Goal: Information Seeking & Learning: Learn about a topic

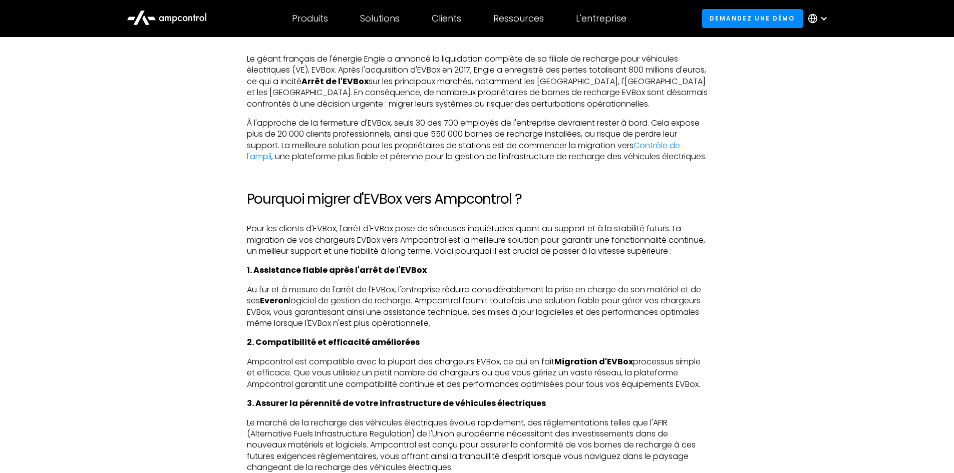
scroll to position [651, 0]
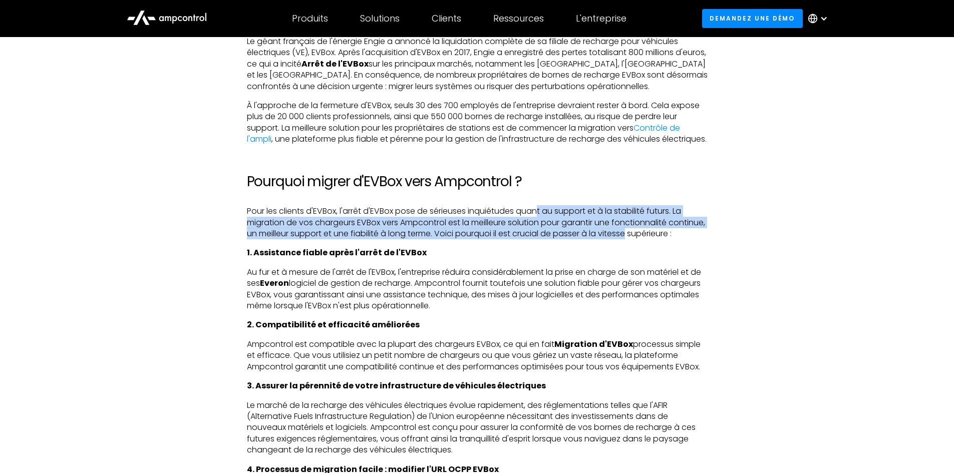
drag, startPoint x: 538, startPoint y: 224, endPoint x: 722, endPoint y: 244, distance: 184.9
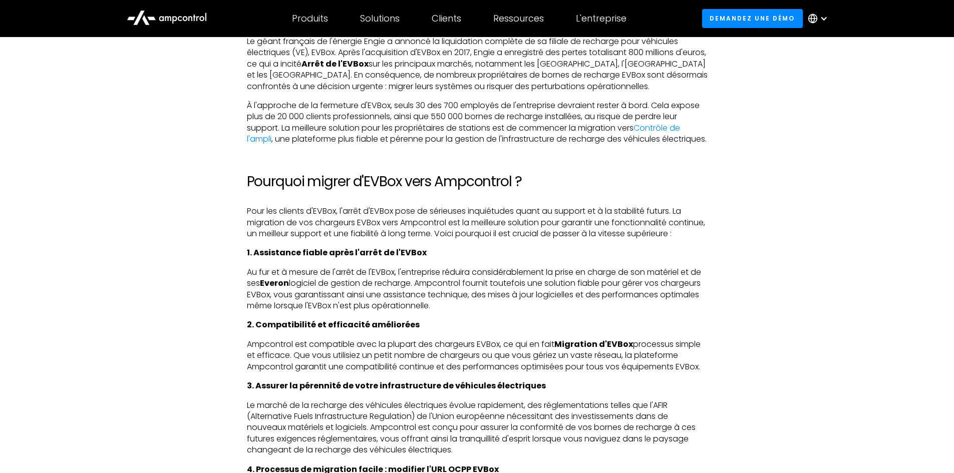
drag, startPoint x: 719, startPoint y: 243, endPoint x: 676, endPoint y: 246, distance: 42.6
click at [676, 239] on p "Pour les clients d'EVBox, l'arrêt d'EVBox pose de sérieuses inquiétudes quant a…" at bounding box center [477, 223] width 461 height 34
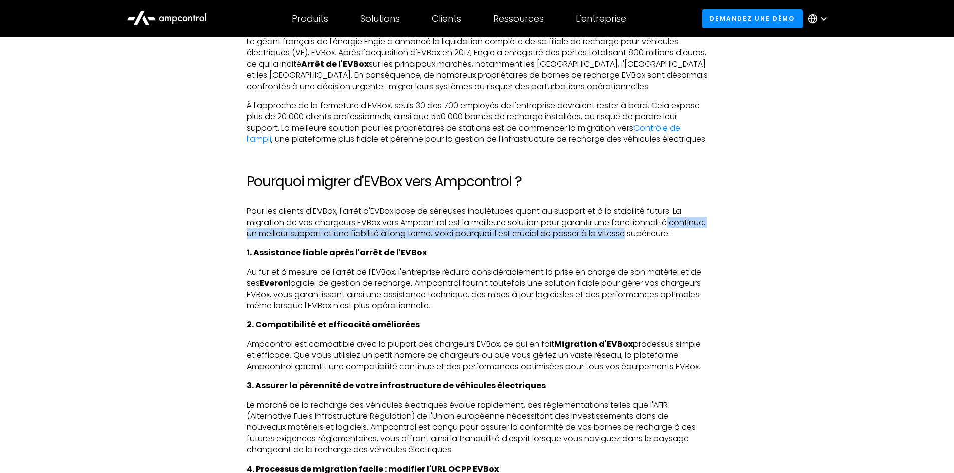
drag, startPoint x: 681, startPoint y: 240, endPoint x: 688, endPoint y: 239, distance: 7.1
click at [688, 239] on p "Pour les clients d'EVBox, l'arrêt d'EVBox pose de sérieuses inquiétudes quant a…" at bounding box center [477, 223] width 461 height 34
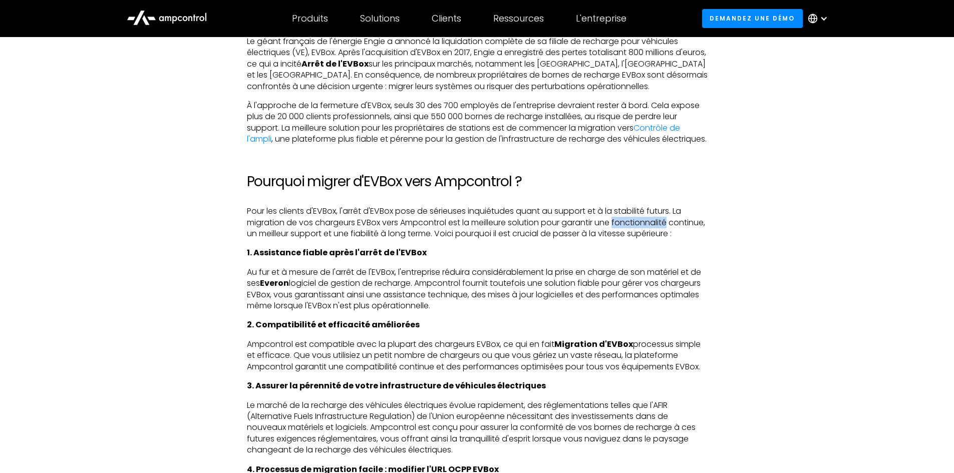
drag, startPoint x: 688, startPoint y: 239, endPoint x: 618, endPoint y: 236, distance: 69.2
click at [618, 236] on p "Pour les clients d'EVBox, l'arrêt d'EVBox pose de sérieuses inquiétudes quant a…" at bounding box center [477, 223] width 461 height 34
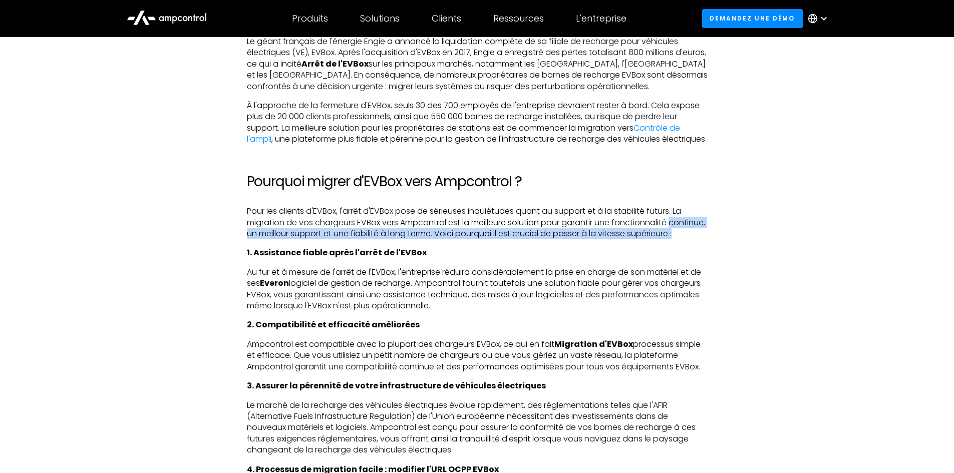
drag, startPoint x: 241, startPoint y: 248, endPoint x: 367, endPoint y: 259, distance: 126.2
click at [367, 239] on p "Pour les clients d'EVBox, l'arrêt d'EVBox pose de sérieuses inquiétudes quant a…" at bounding box center [477, 223] width 461 height 34
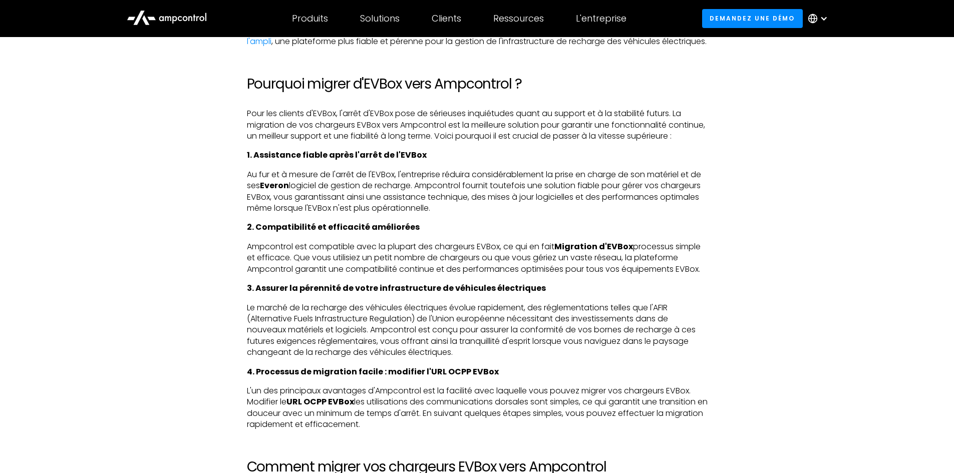
scroll to position [751, 0]
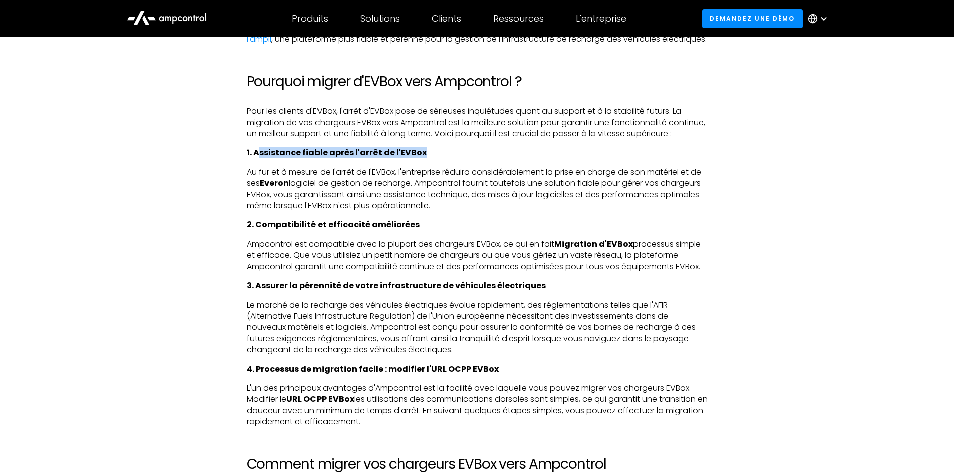
drag, startPoint x: 257, startPoint y: 174, endPoint x: 421, endPoint y: 177, distance: 163.8
click at [421, 158] on p "1. Assistance fiable après l'arrêt de l'EVBox" at bounding box center [477, 152] width 461 height 11
drag, startPoint x: 428, startPoint y: 176, endPoint x: 246, endPoint y: 176, distance: 181.3
click at [247, 158] on p "1. Assistance fiable après l'arrêt de l'EVBox" at bounding box center [477, 152] width 461 height 11
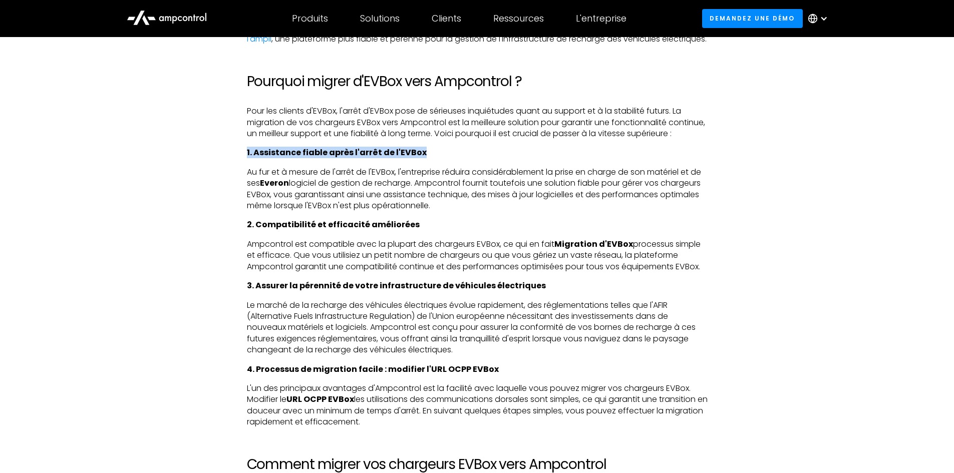
click at [247, 158] on strong "1. Assistance fiable après l'arrêt de l'EVBox" at bounding box center [337, 153] width 180 height 12
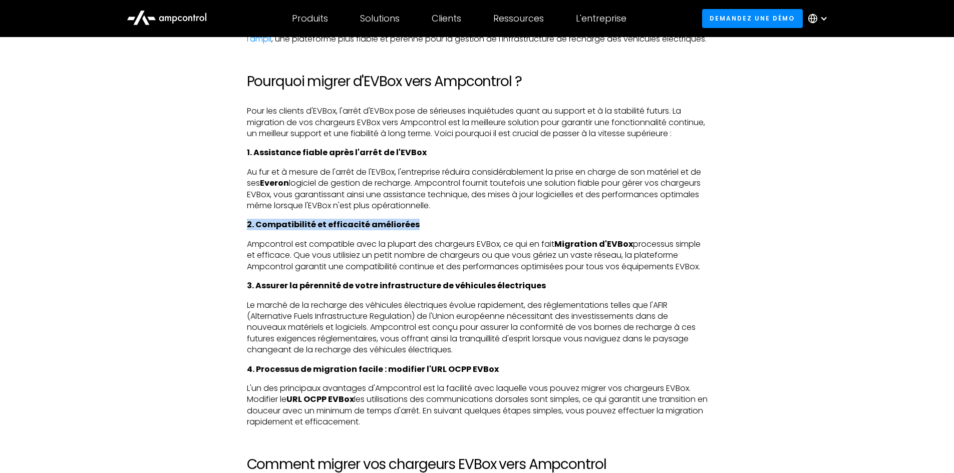
drag, startPoint x: 245, startPoint y: 244, endPoint x: 431, endPoint y: 246, distance: 185.3
click at [431, 230] on p "2. Compatibilité et efficacité améliorées" at bounding box center [477, 224] width 461 height 11
drag, startPoint x: 421, startPoint y: 246, endPoint x: 444, endPoint y: 250, distance: 23.4
click at [444, 230] on p "2. Compatibilité et efficacité améliorées" at bounding box center [477, 224] width 461 height 11
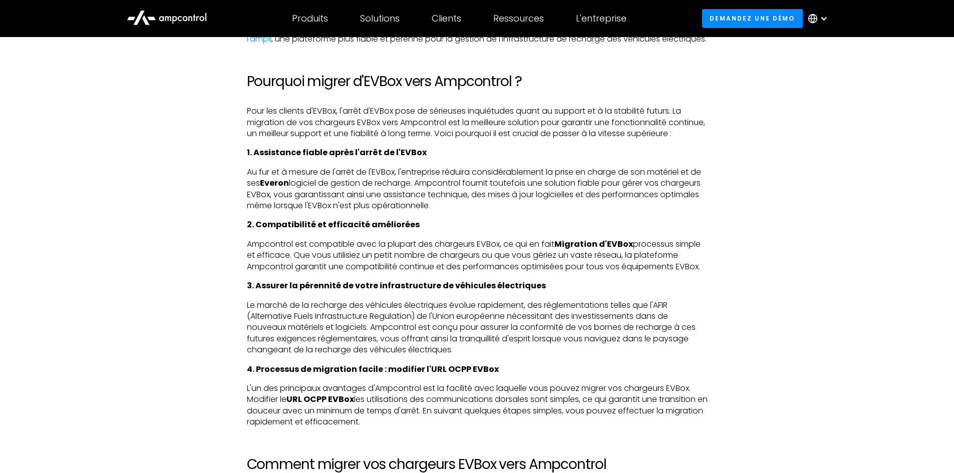
click at [444, 230] on p "2. Compatibilité et efficacité améliorées" at bounding box center [477, 224] width 461 height 11
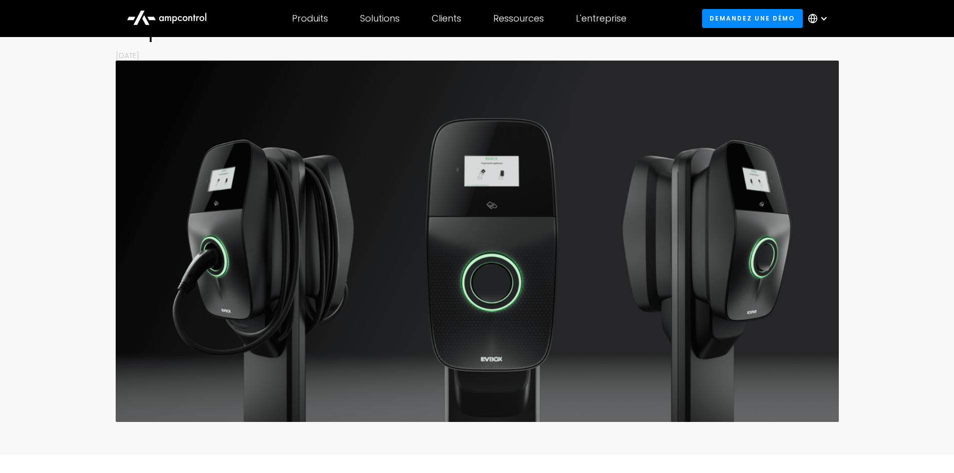
scroll to position [50, 0]
